Goal: Information Seeking & Learning: Learn about a topic

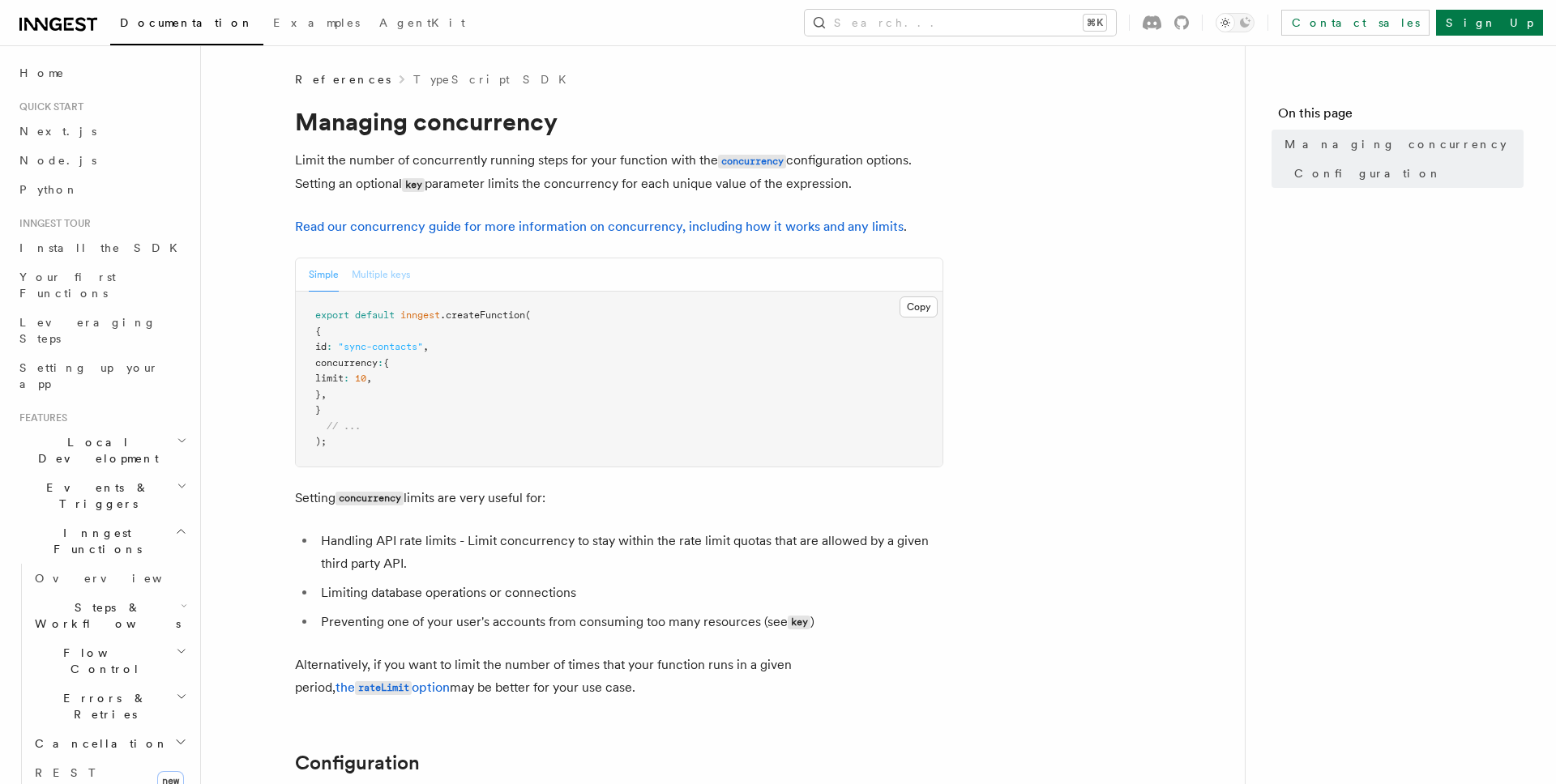
click at [375, 275] on button "Multiple keys" at bounding box center [380, 275] width 58 height 33
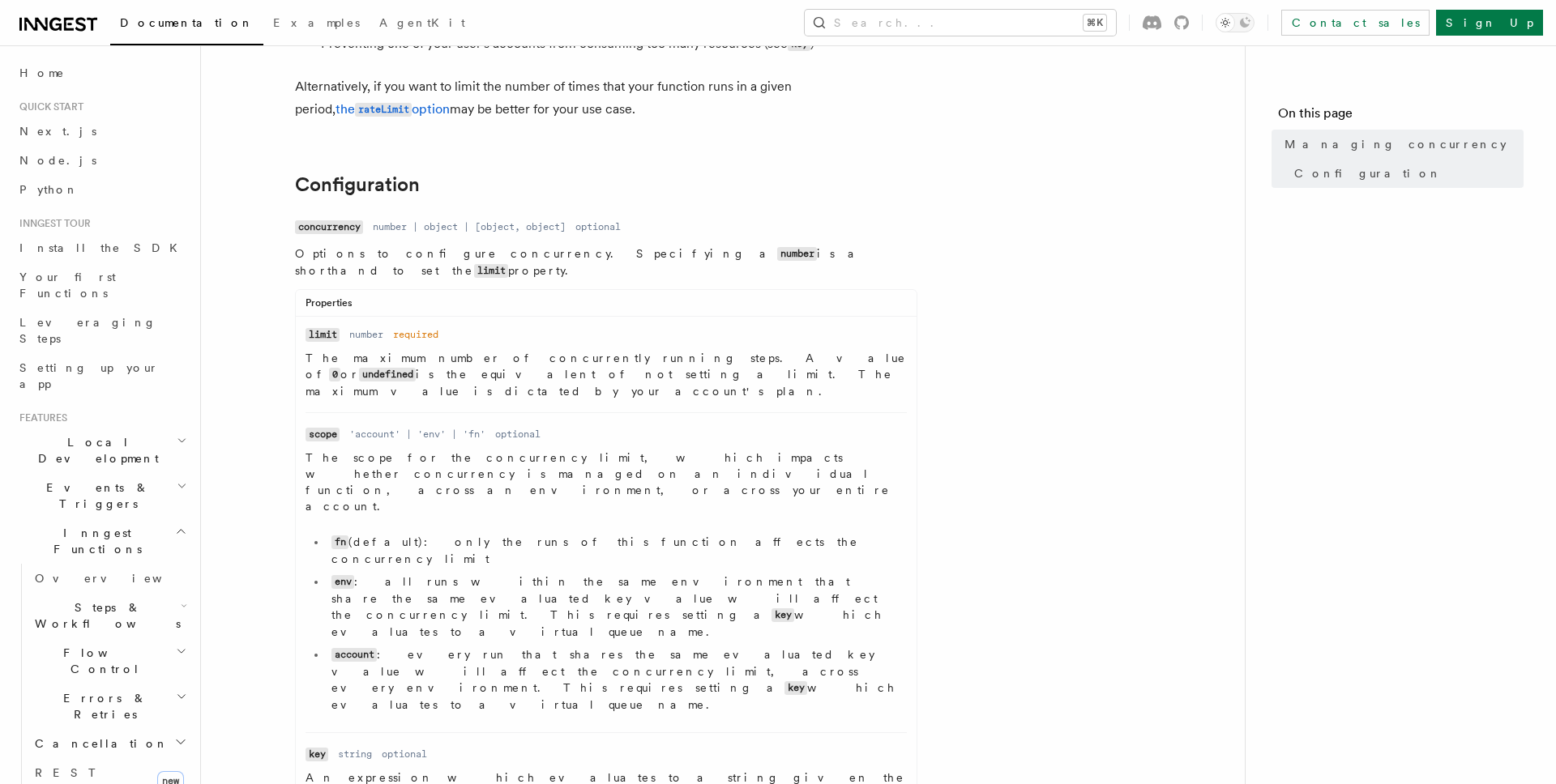
scroll to position [943, 0]
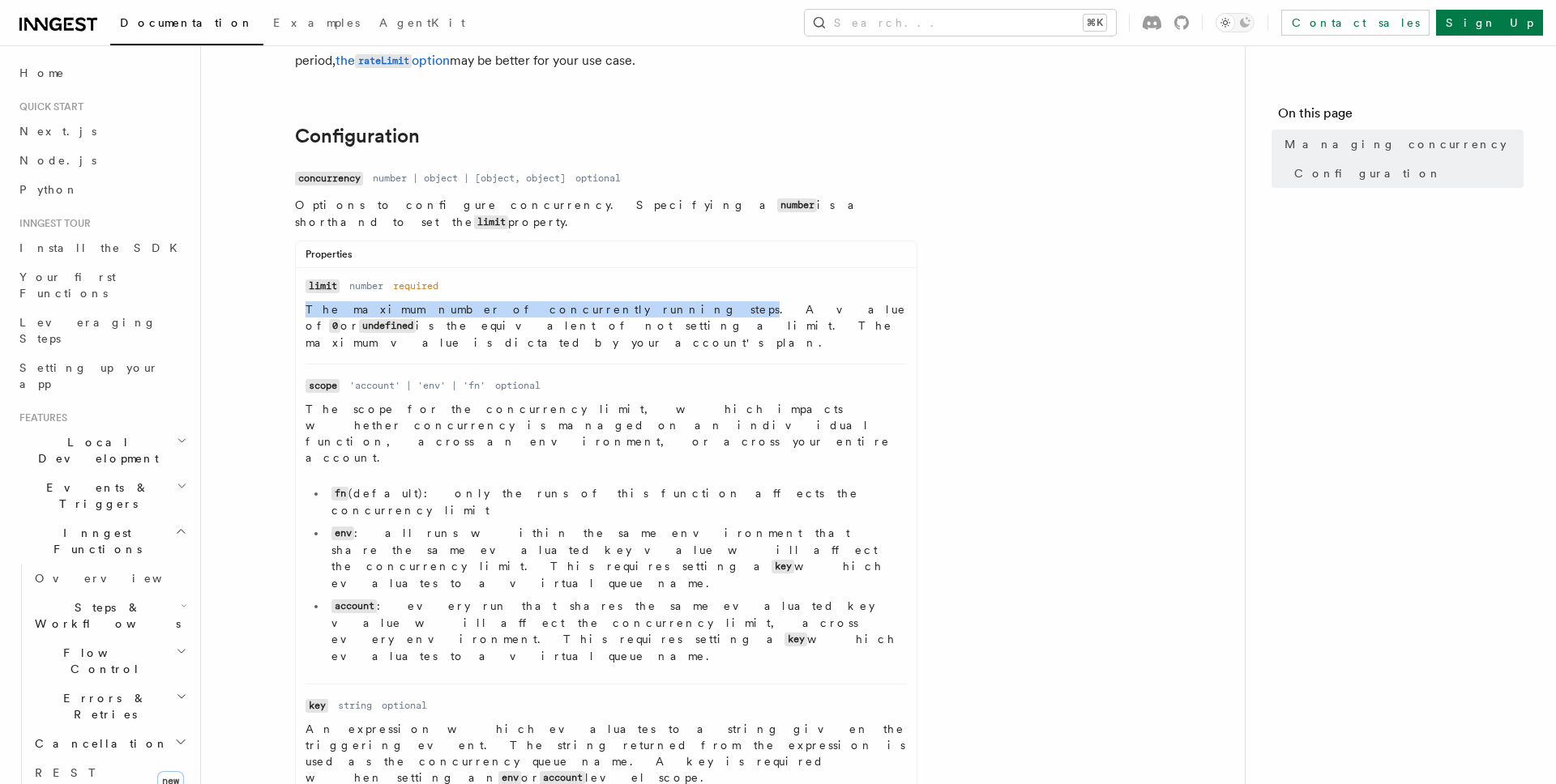
drag, startPoint x: 305, startPoint y: 297, endPoint x: 567, endPoint y: 299, distance: 262.0
click at [567, 301] on p "The maximum number of concurrently running steps. A value of 0 or undefined is …" at bounding box center [606, 326] width 601 height 49
copy p "The maximum number of concurrently running steps"
click at [94, 690] on span "Errors & Retries" at bounding box center [103, 706] width 148 height 32
click at [90, 737] on span "Overview" at bounding box center [133, 744] width 167 height 13
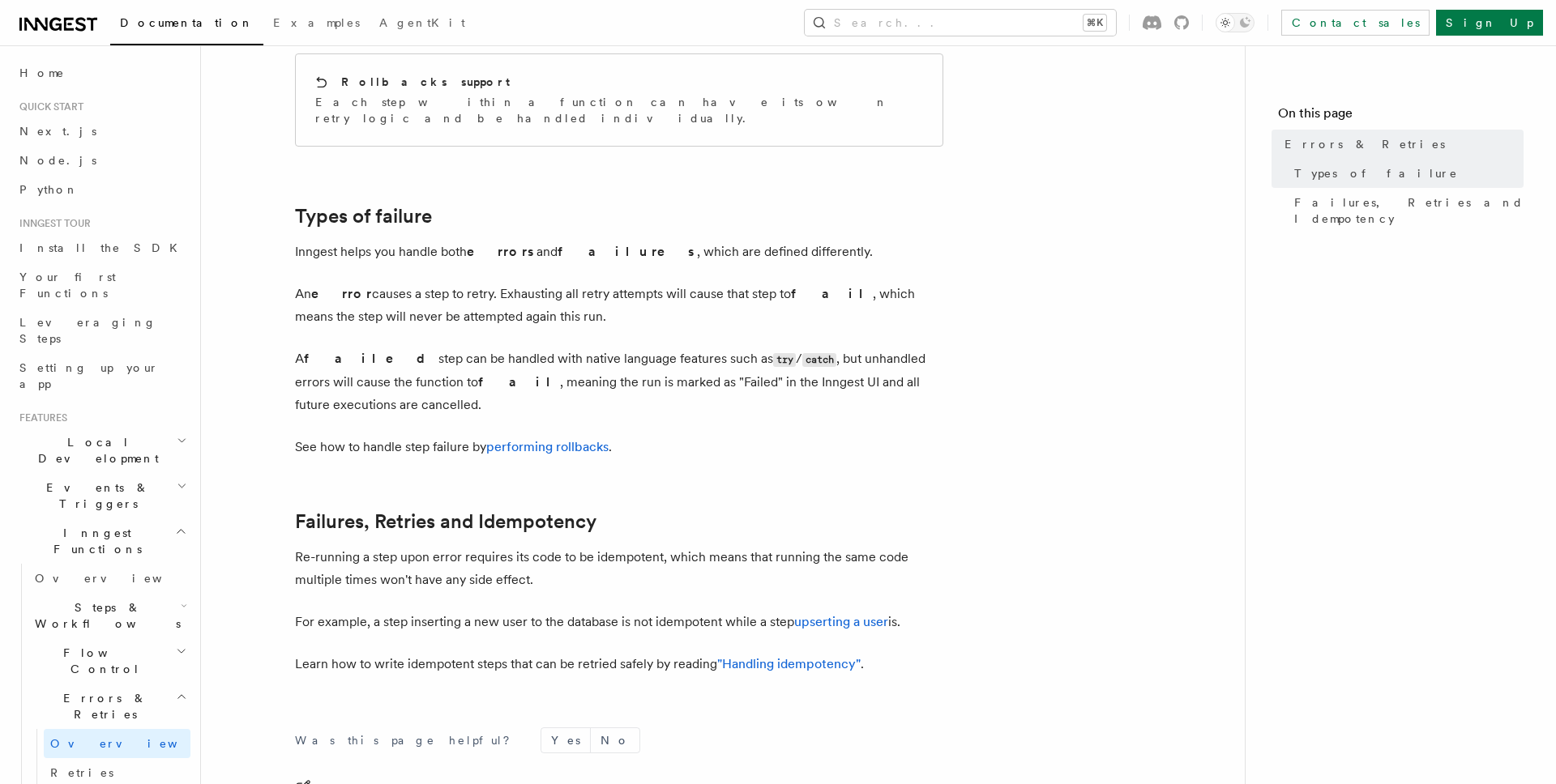
scroll to position [608, 0]
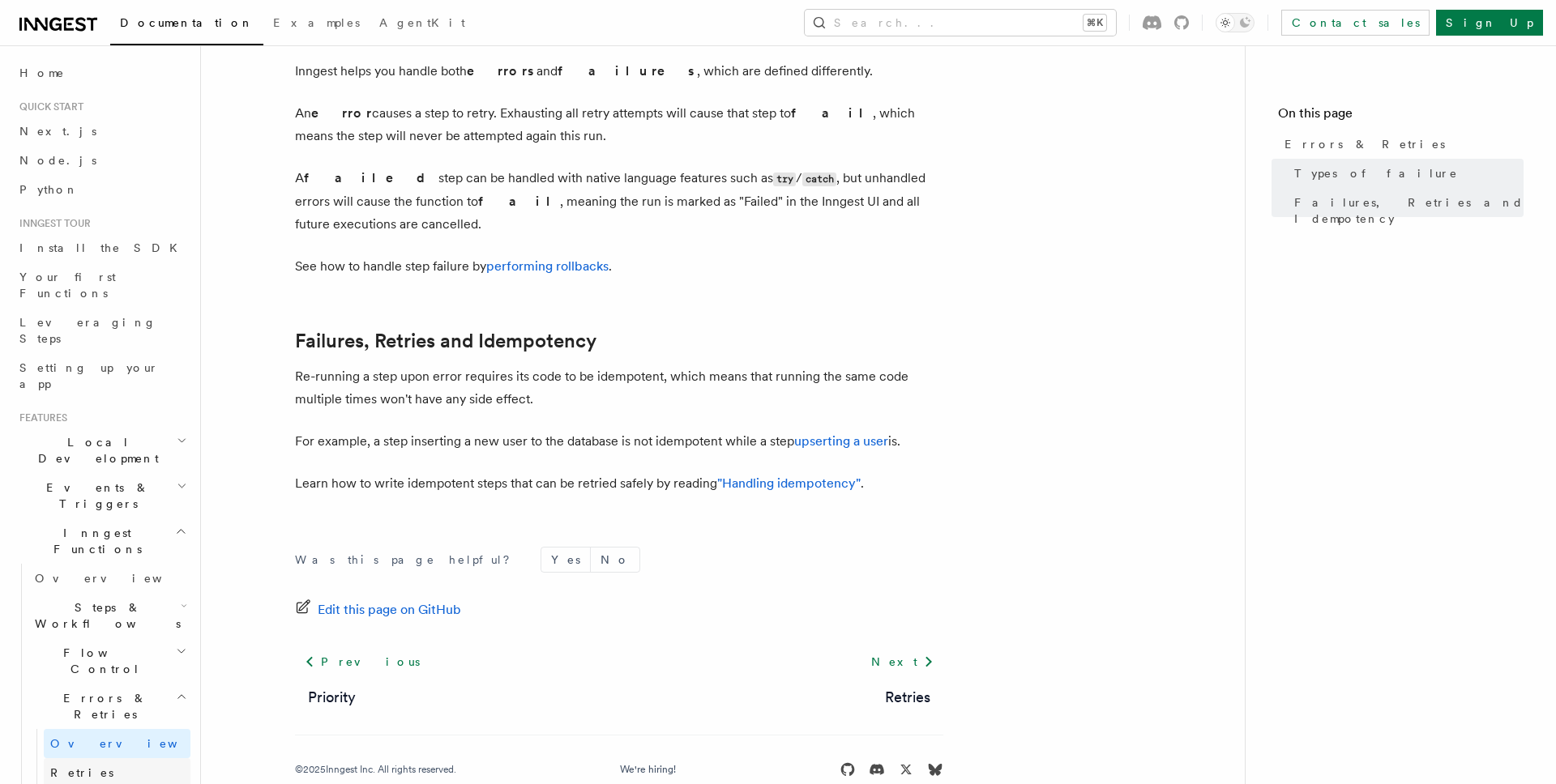
click at [86, 759] on link "Retries" at bounding box center [117, 773] width 147 height 30
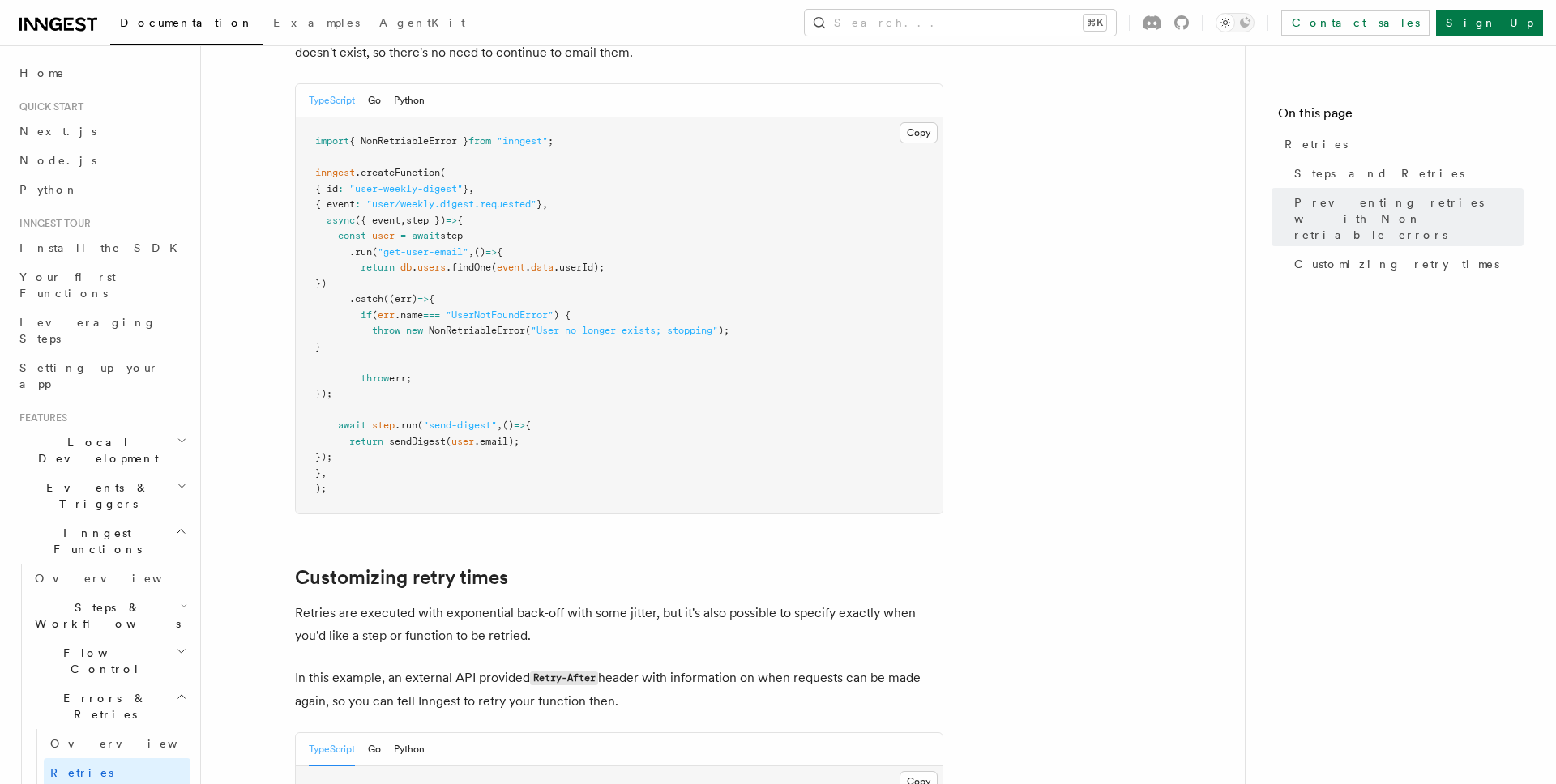
scroll to position [1630, 0]
click at [103, 690] on span "Errors & Retries" at bounding box center [103, 706] width 148 height 32
click at [84, 690] on span "Errors & Retries" at bounding box center [103, 706] width 148 height 32
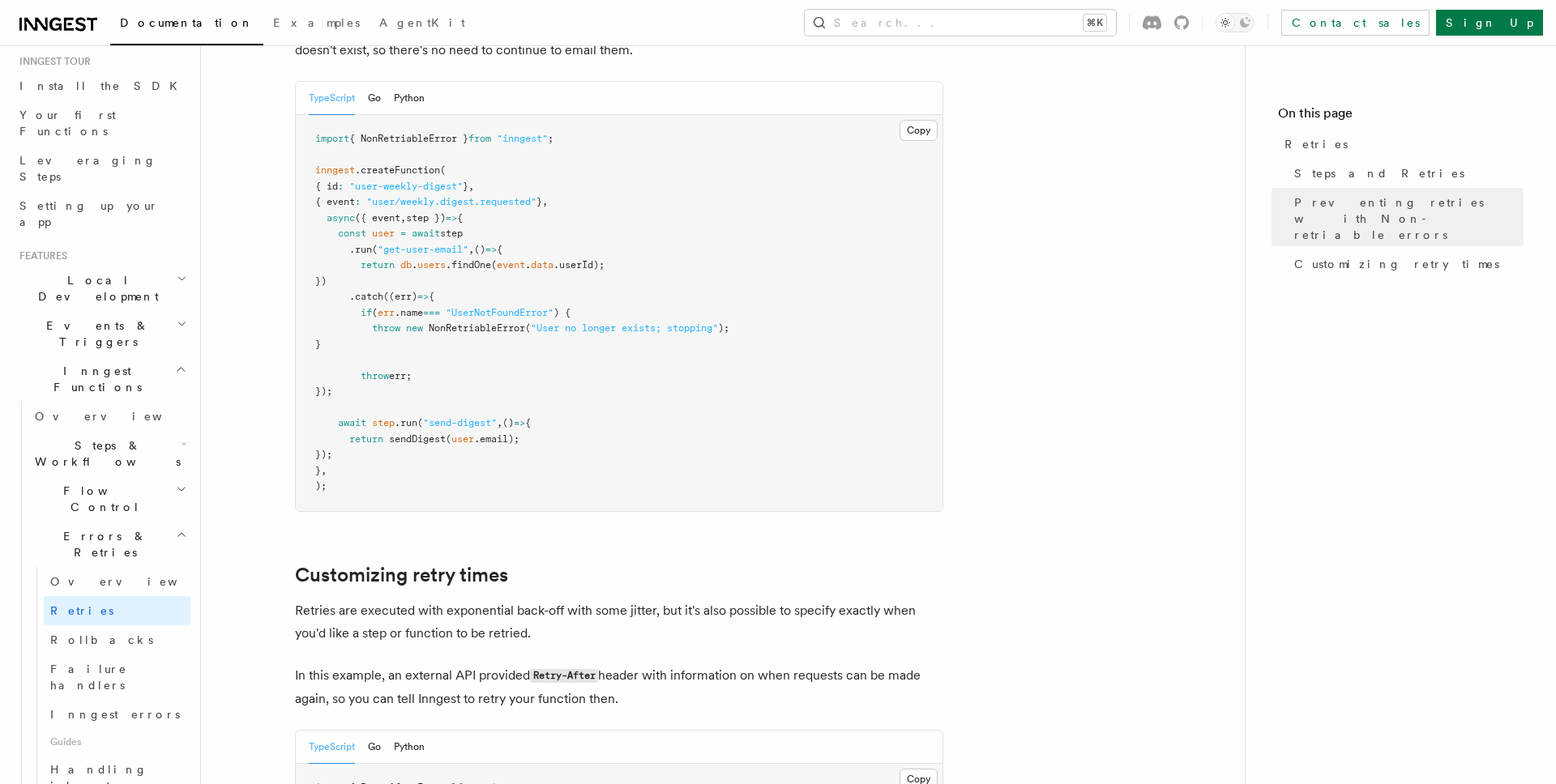
scroll to position [167, 0]
click at [93, 562] on link "Overview" at bounding box center [117, 577] width 147 height 30
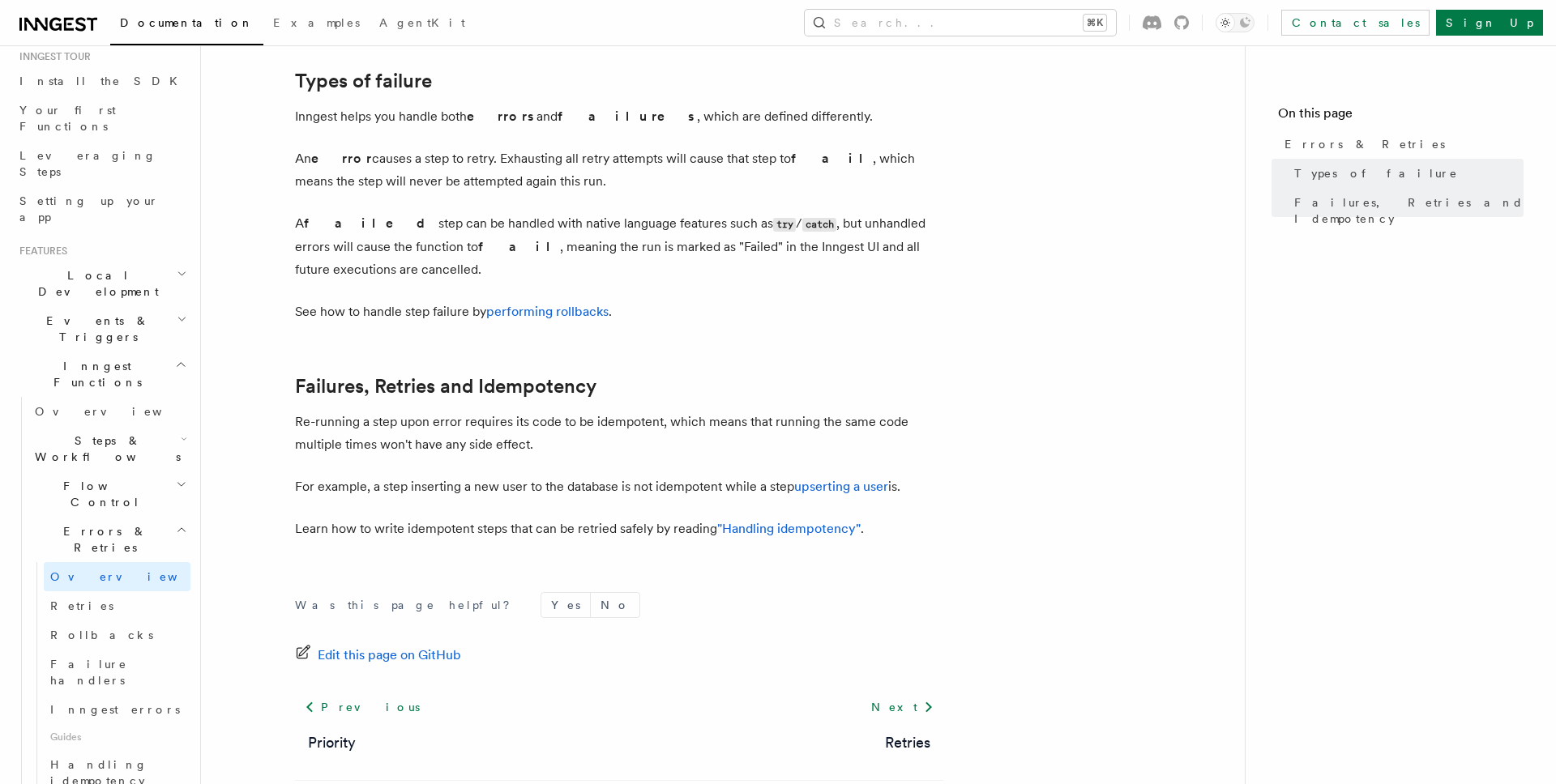
scroll to position [608, 0]
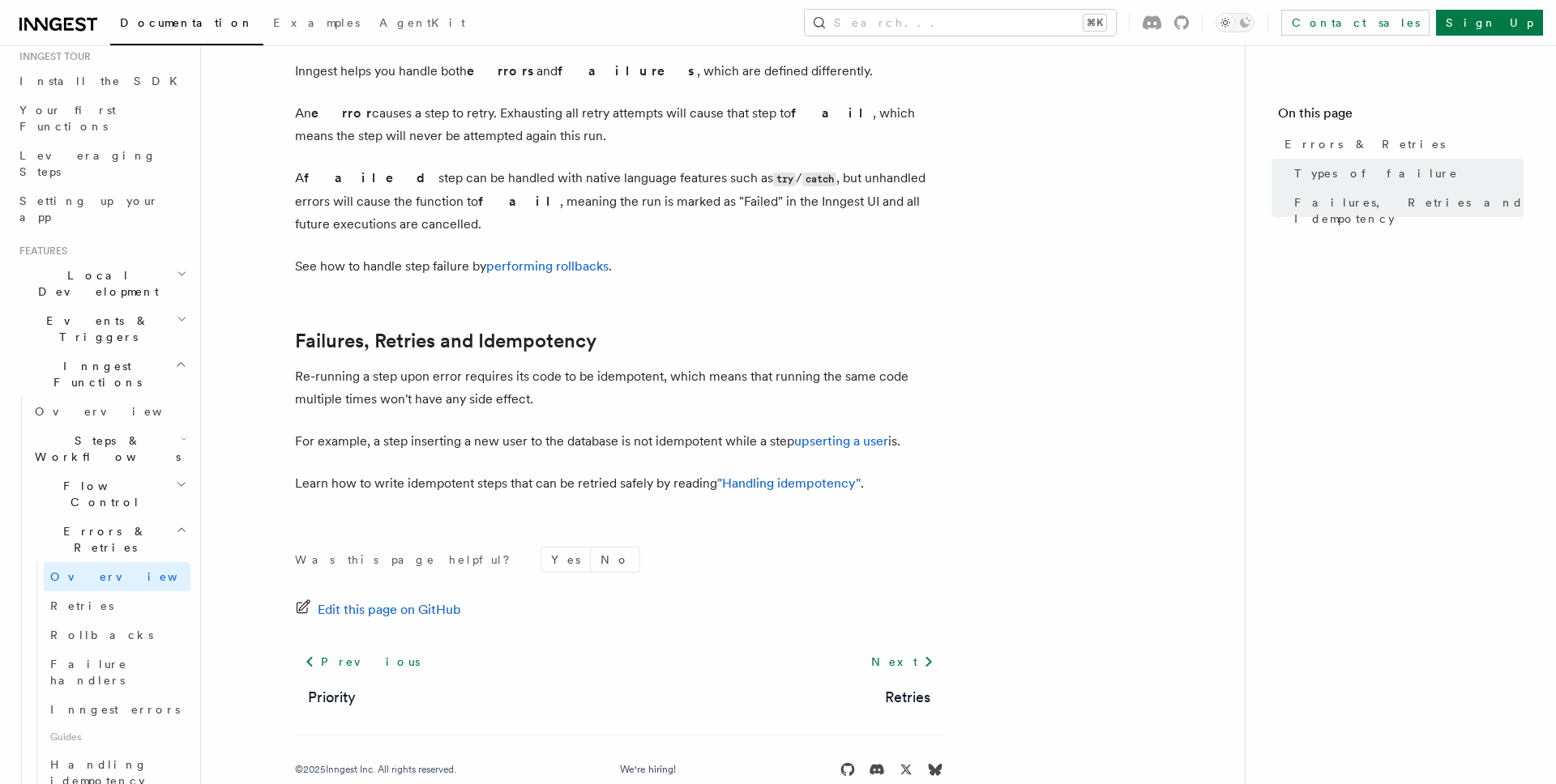
click at [255, 488] on article "Features Inngest Functions Errors & Retries Inngest Functions are designed to h…" at bounding box center [723, 140] width 992 height 1354
